Goal: Check status: Check status

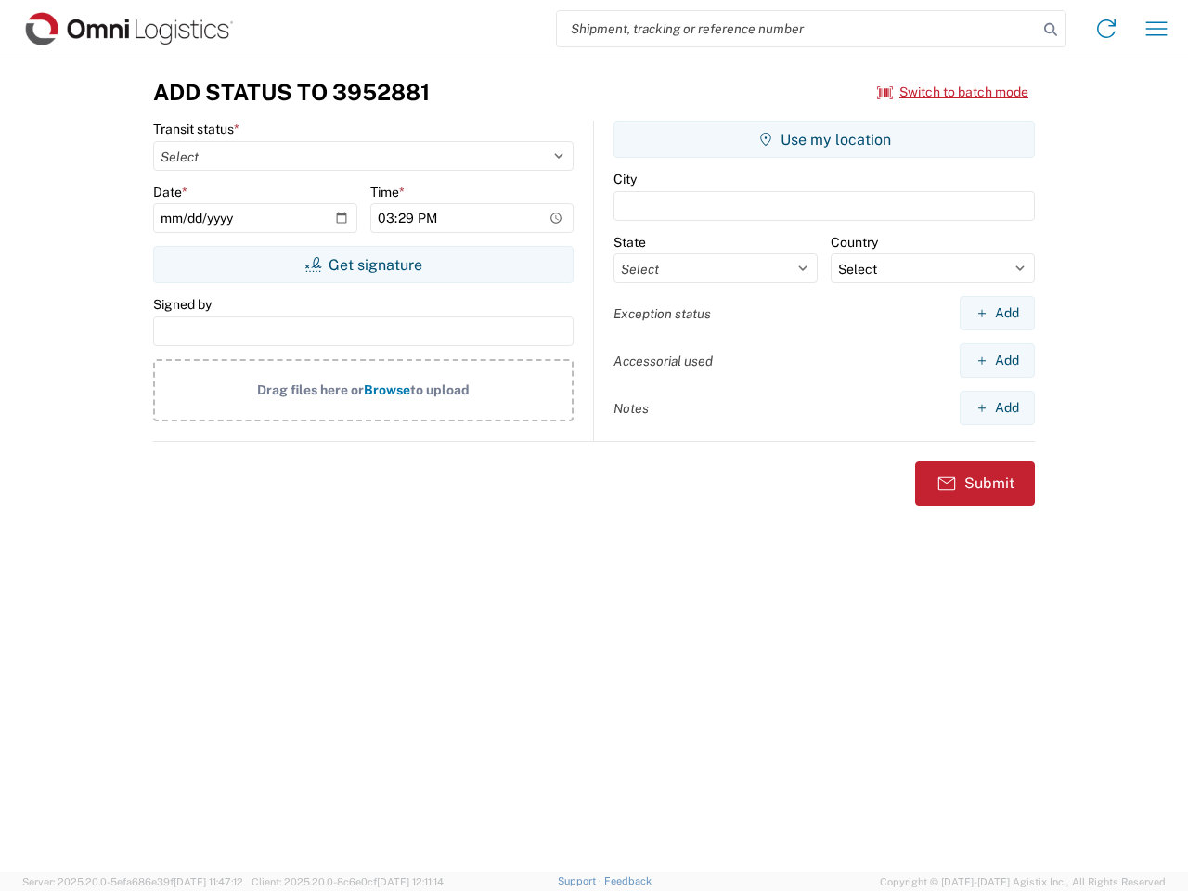
click at [797, 29] on input "search" at bounding box center [797, 28] width 481 height 35
click at [1051, 30] on icon at bounding box center [1051, 30] width 26 height 26
click at [1107, 29] on icon at bounding box center [1107, 29] width 30 height 30
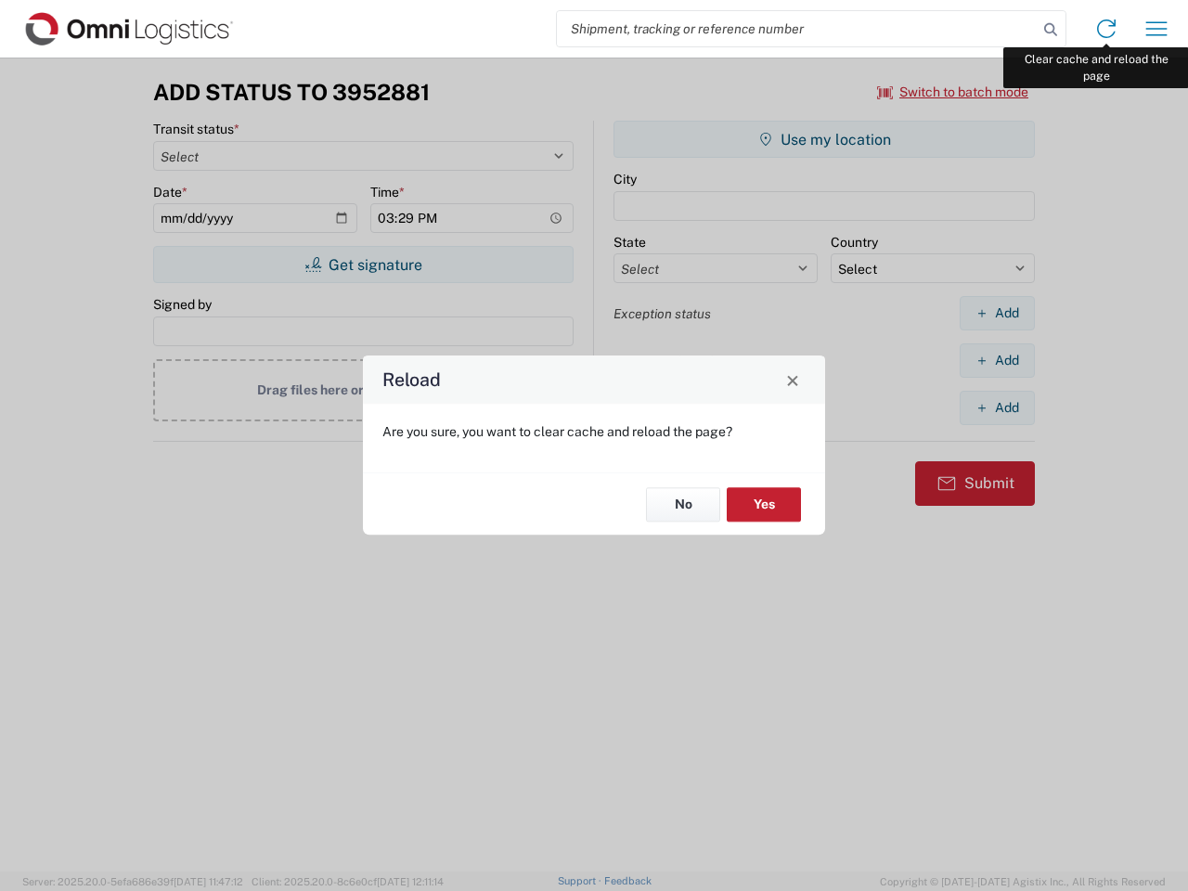
click at [1157, 29] on div "Reload Are you sure, you want to clear cache and reload the page? No Yes" at bounding box center [594, 445] width 1188 height 891
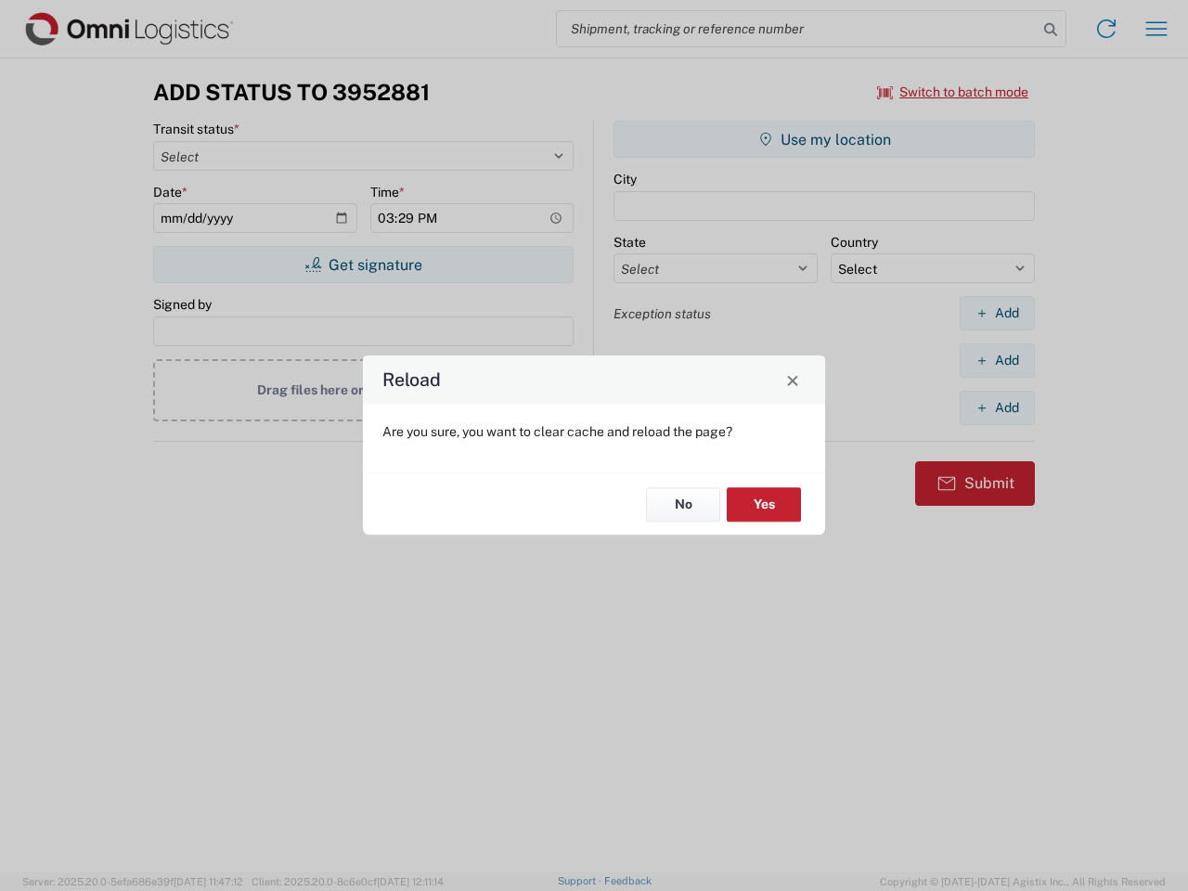
click at [953, 92] on div "Reload Are you sure, you want to clear cache and reload the page? No Yes" at bounding box center [594, 445] width 1188 height 891
click at [363, 265] on div "Reload Are you sure, you want to clear cache and reload the page? No Yes" at bounding box center [594, 445] width 1188 height 891
click at [824, 139] on div "Reload Are you sure, you want to clear cache and reload the page? No Yes" at bounding box center [594, 445] width 1188 height 891
click at [997, 313] on div "Reload Are you sure, you want to clear cache and reload the page? No Yes" at bounding box center [594, 445] width 1188 height 891
click at [997, 360] on div "Reload Are you sure, you want to clear cache and reload the page? No Yes" at bounding box center [594, 445] width 1188 height 891
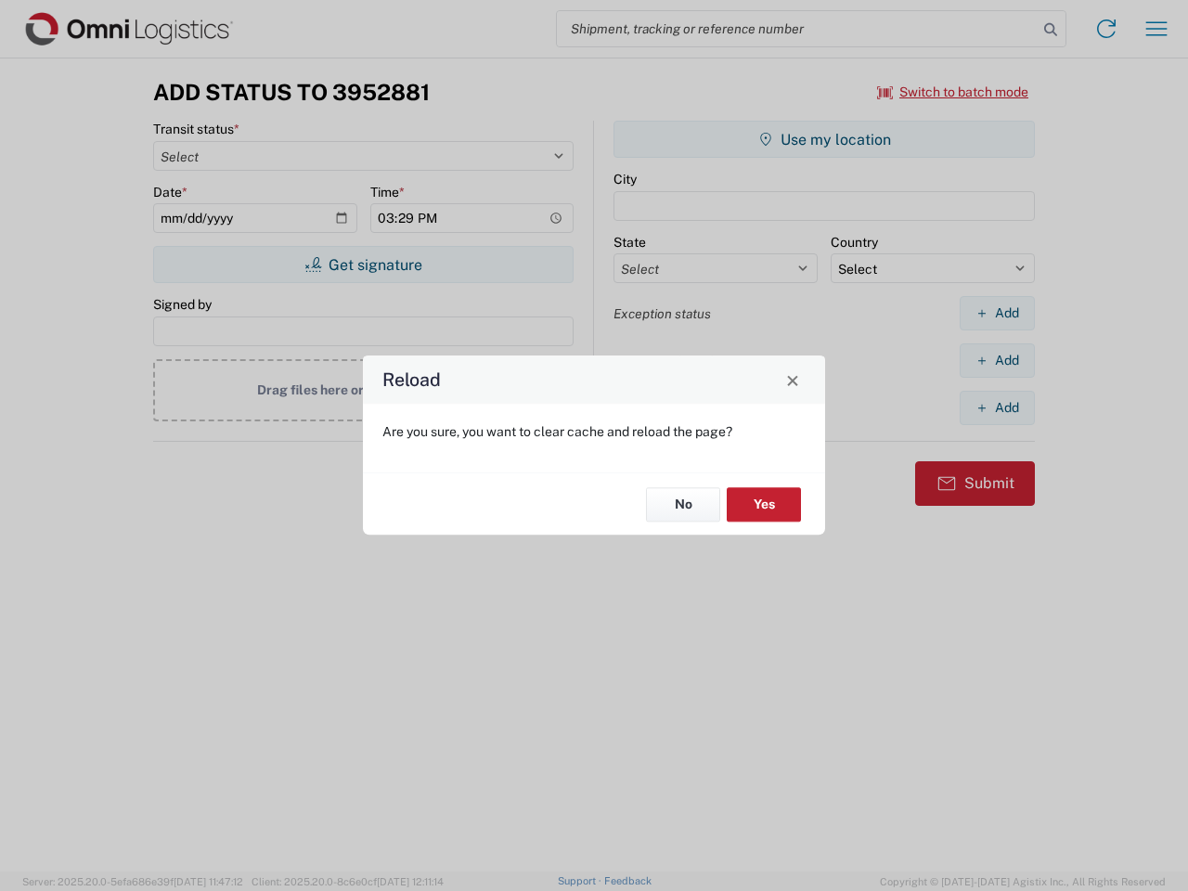
click at [997, 408] on div "Reload Are you sure, you want to clear cache and reload the page? No Yes" at bounding box center [594, 445] width 1188 height 891
